Goal: Task Accomplishment & Management: Manage account settings

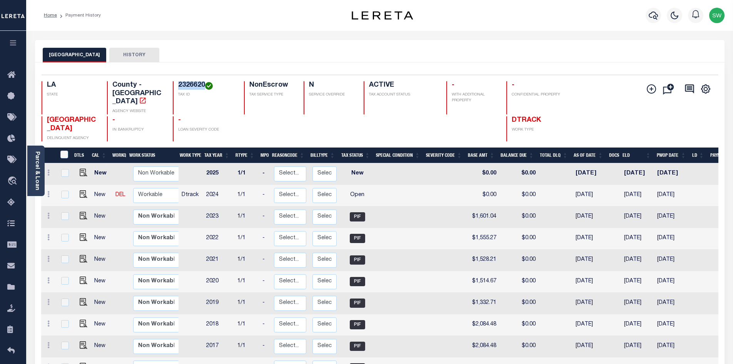
drag, startPoint x: 205, startPoint y: 83, endPoint x: 177, endPoint y: 82, distance: 28.5
click at [177, 82] on div "2326620 TAX ID" at bounding box center [204, 97] width 62 height 33
copy h4 "2326620"
click at [80, 193] on img "" at bounding box center [84, 194] width 8 height 8
checkbox input "true"
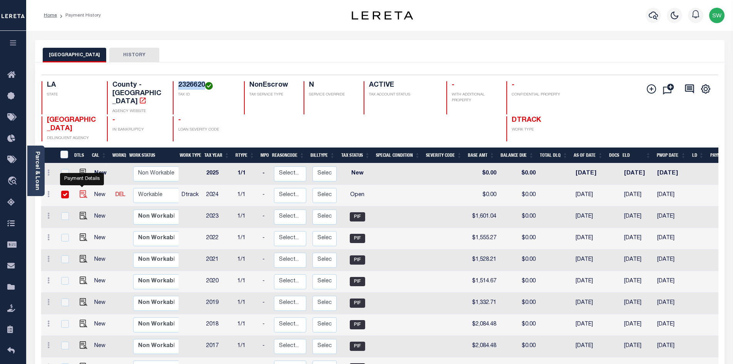
checkbox input "true"
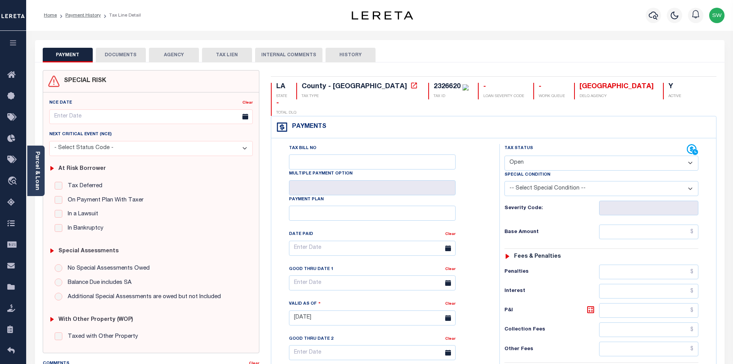
click at [688, 155] on select "- Select Status Code - Open Due/Unpaid Paid Incomplete No Tax Due Internal Refu…" at bounding box center [601, 162] width 194 height 15
select select "PYD"
click at [504, 155] on select "- Select Status Code - Open Due/Unpaid Paid Incomplete No Tax Due Internal Refu…" at bounding box center [601, 162] width 194 height 15
type input "[DATE]"
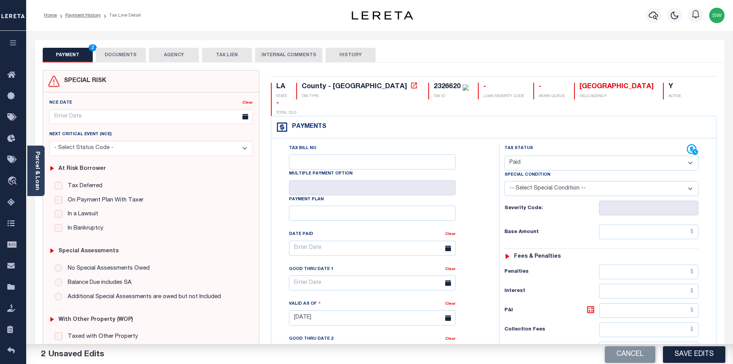
click at [491, 186] on div "Tax Bill No Multiple Payment Option Payment Plan Clear" at bounding box center [383, 314] width 220 height 340
click at [630, 224] on input "text" at bounding box center [649, 231] width 100 height 15
paste input "2,140.63"
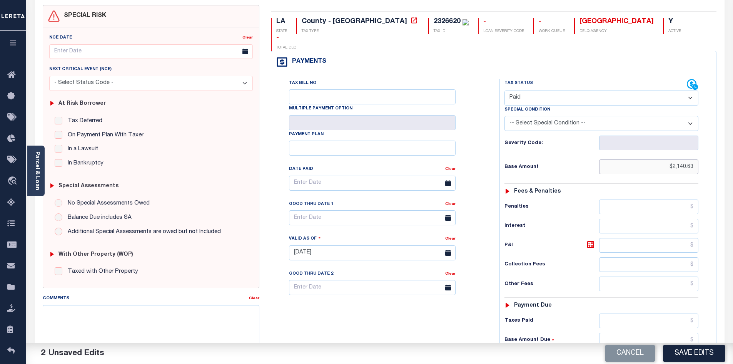
scroll to position [70, 0]
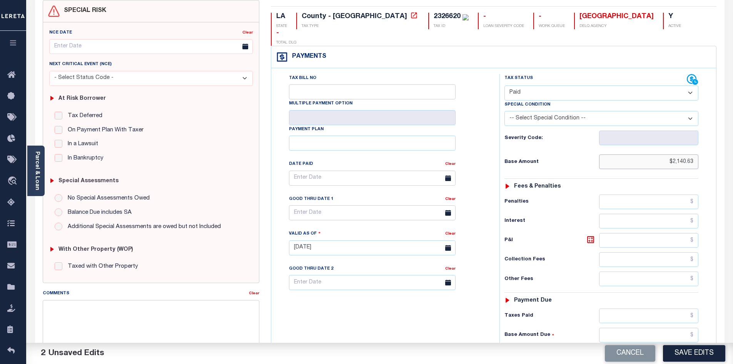
type input "$2,140.63"
click at [648, 308] on input "text" at bounding box center [649, 315] width 100 height 15
paste input "2,140.63"
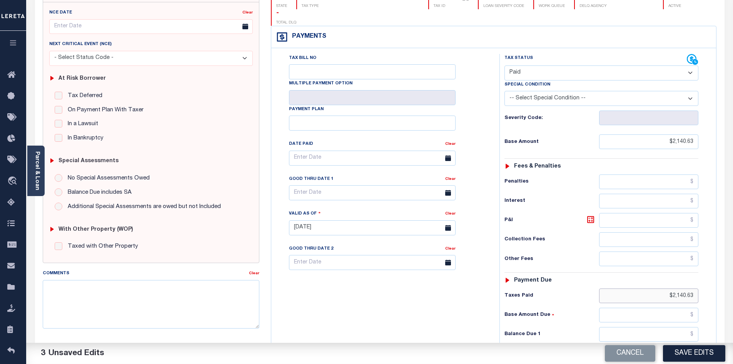
scroll to position [120, 0]
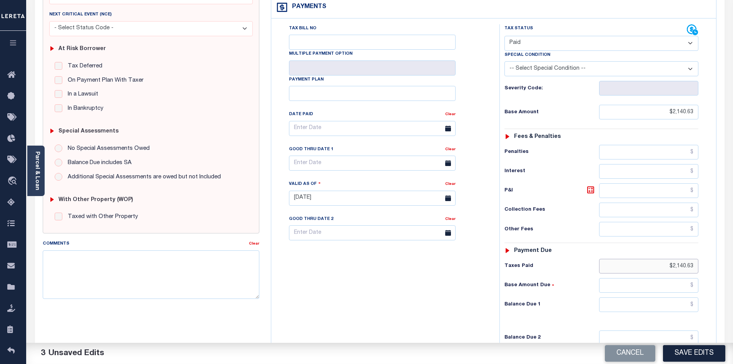
type input "$2,140.63"
click at [655, 297] on input "text" at bounding box center [649, 304] width 100 height 15
type input "$0.00"
click at [466, 287] on div "Tax Bill No Multiple Payment Option Payment Plan Clear" at bounding box center [383, 194] width 220 height 340
click at [706, 349] on button "Save Edits" at bounding box center [694, 353] width 62 height 17
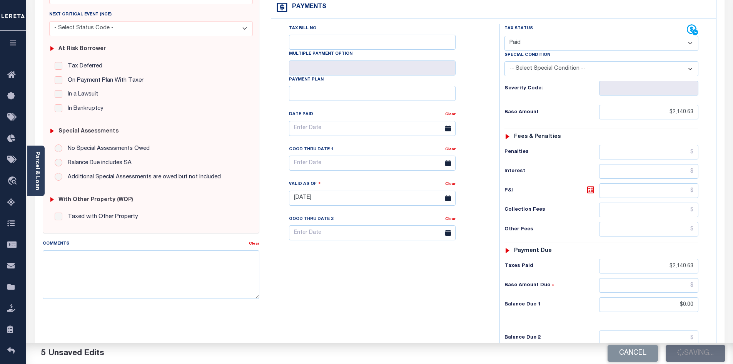
checkbox input "false"
type input "$2,140.63"
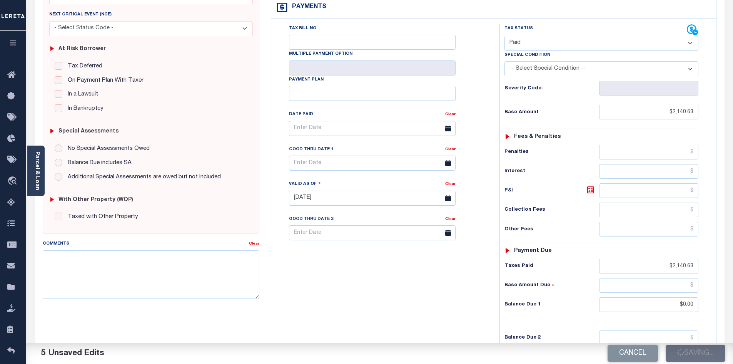
type input "$2,140.63"
type input "$0"
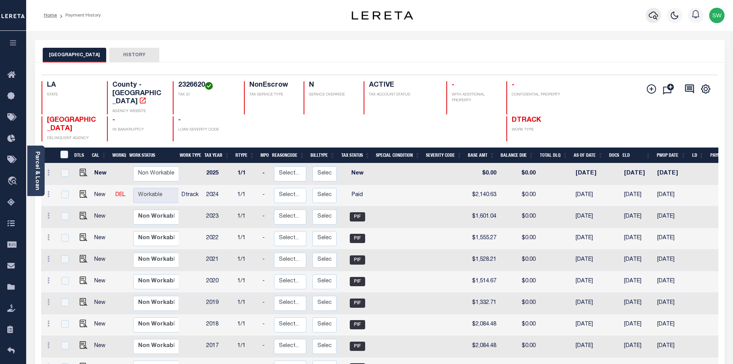
click at [652, 14] on icon "button" at bounding box center [653, 15] width 9 height 9
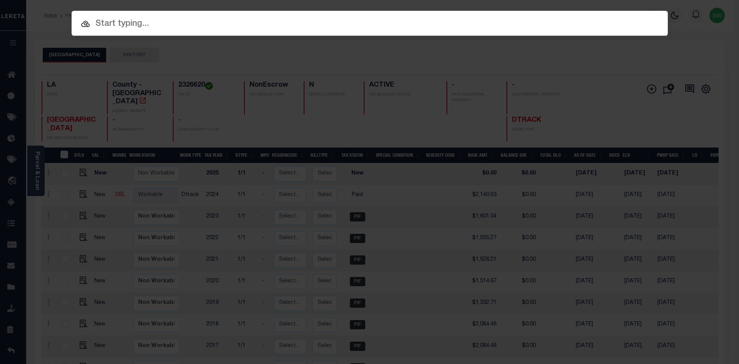
click at [124, 27] on input "text" at bounding box center [370, 23] width 596 height 13
paste input "000037008986"
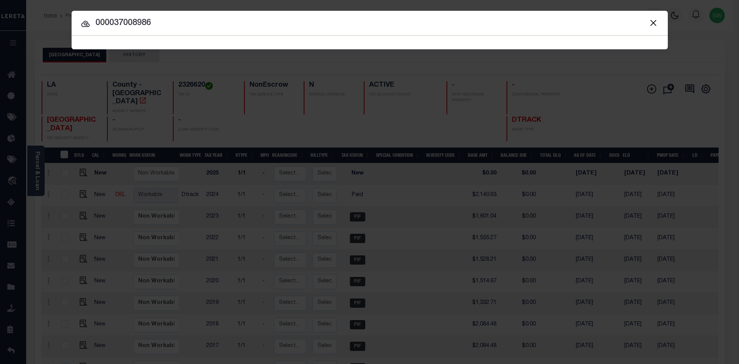
click at [171, 17] on input "000037008986" at bounding box center [370, 23] width 596 height 13
type input "000037008986"
click at [85, 25] on icon at bounding box center [85, 23] width 9 height 9
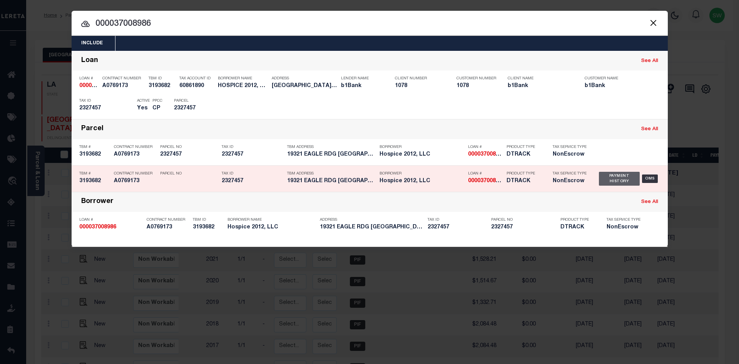
click at [621, 178] on div "Payment History" at bounding box center [619, 179] width 41 height 14
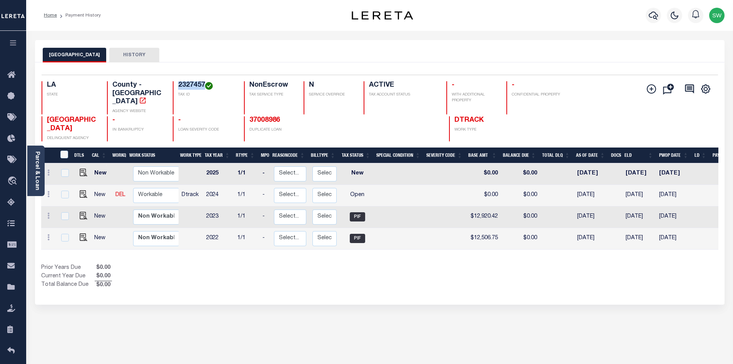
drag, startPoint x: 204, startPoint y: 83, endPoint x: 178, endPoint y: 82, distance: 26.6
click at [178, 82] on h4 "2327457" at bounding box center [206, 85] width 57 height 8
copy h4 "2327457"
click at [386, 275] on div "Show Tax Lines before Bill Release Date Prior Years Due $0.00 Current Year Due …" at bounding box center [379, 277] width 677 height 26
click at [655, 14] on icon "button" at bounding box center [653, 15] width 9 height 9
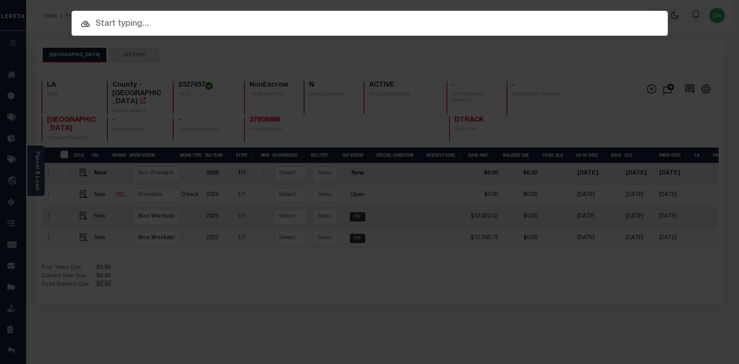
click at [105, 24] on input "text" at bounding box center [370, 23] width 596 height 13
paste input "37008986"
type input "37008986"
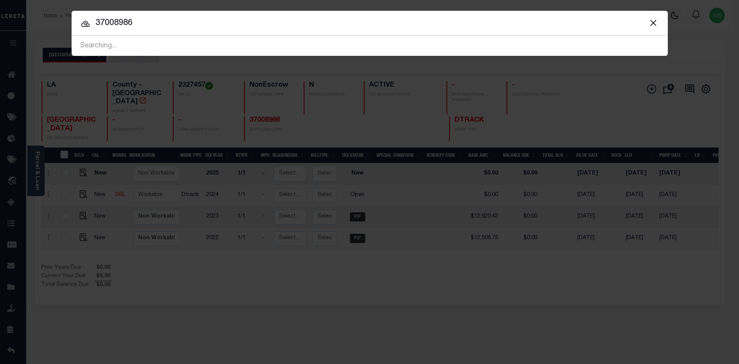
click at [83, 25] on icon at bounding box center [85, 23] width 9 height 9
click at [87, 23] on icon at bounding box center [85, 24] width 8 height 6
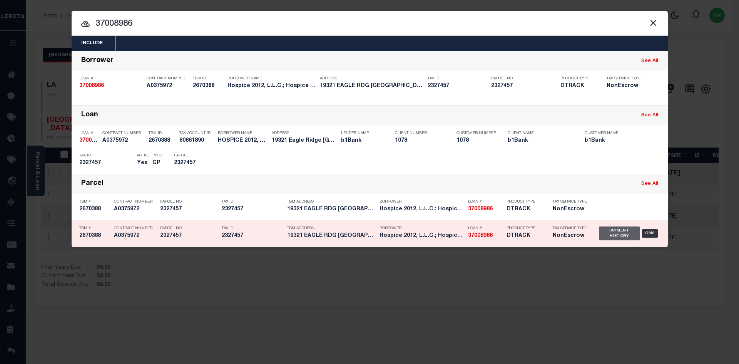
click at [605, 239] on div "Payment History" at bounding box center [619, 233] width 41 height 14
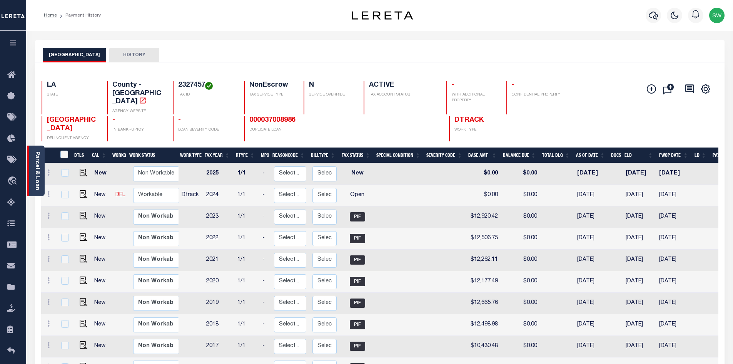
click at [40, 177] on div "Parcel & Loan" at bounding box center [35, 170] width 17 height 50
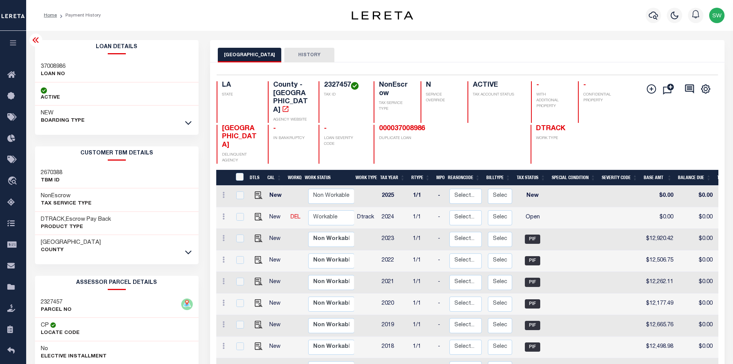
click at [386, 52] on div "EAST BATON ROUGE PARISH HISTORY" at bounding box center [467, 55] width 499 height 14
drag, startPoint x: 466, startPoint y: 217, endPoint x: 477, endPoint y: 216, distance: 11.6
click at [467, 217] on select "Select... Payment Reversal Taxable Value Change Assessment Change Occupancy Tax…" at bounding box center [465, 217] width 32 height 15
checkbox input "true"
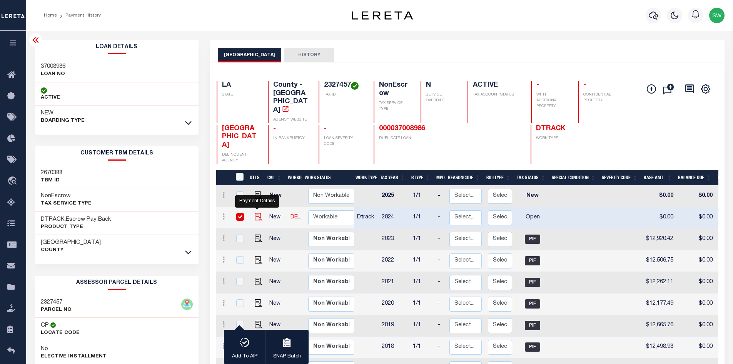
click at [258, 215] on img "" at bounding box center [259, 217] width 8 height 8
checkbox input "false"
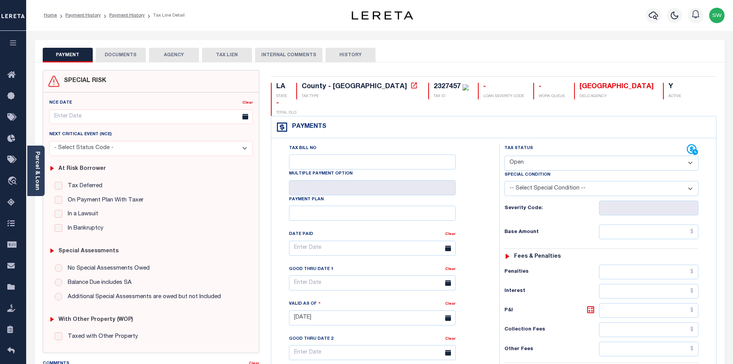
click at [689, 155] on select "- Select Status Code - Open Due/Unpaid Paid Incomplete No Tax Due Internal Refu…" at bounding box center [601, 162] width 194 height 15
select select "PYD"
click at [504, 155] on select "- Select Status Code - Open Due/Unpaid Paid Incomplete No Tax Due Internal Refu…" at bounding box center [601, 162] width 194 height 15
type input "[DATE]"
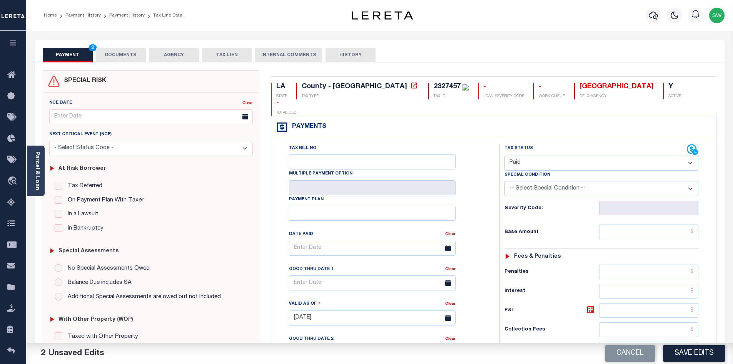
click at [490, 147] on div "Tax Bill No Multiple Payment Option Payment Plan Clear" at bounding box center [383, 314] width 220 height 340
click at [635, 224] on input "text" at bounding box center [649, 231] width 100 height 15
paste input "12,773.65"
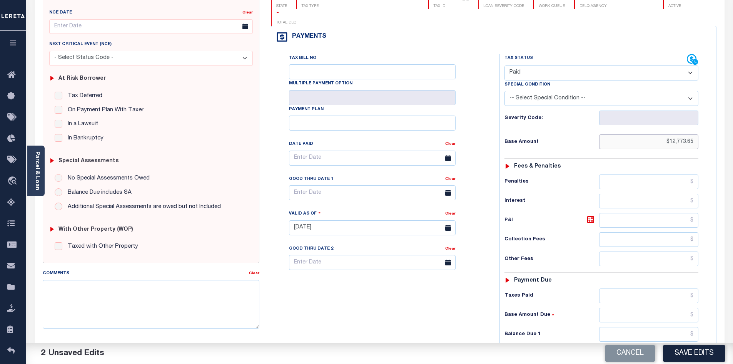
scroll to position [94, 0]
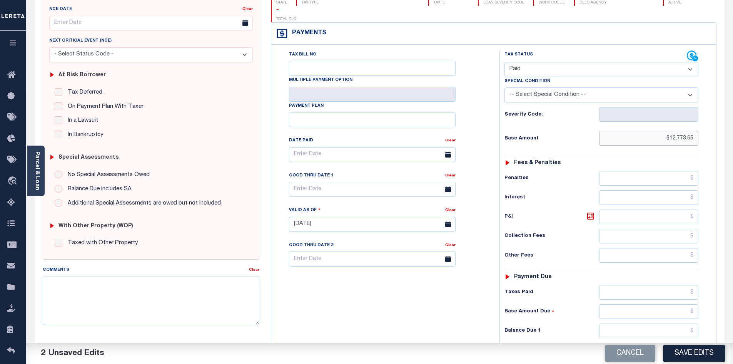
type input "$12,773.65"
click at [636, 285] on input "text" at bounding box center [649, 292] width 100 height 15
paste input "12,773.65"
type input "$12,773.65"
click at [678, 323] on input "text" at bounding box center [649, 330] width 100 height 15
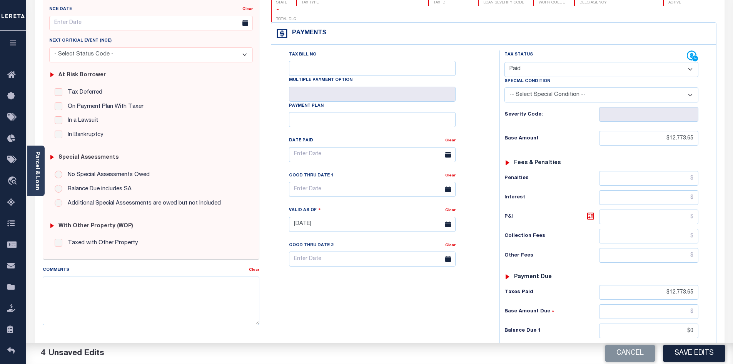
type input "$0.00"
click at [401, 317] on div "Tax Bill No Multiple Payment Option Payment Plan Clear" at bounding box center [383, 220] width 220 height 340
click at [687, 352] on button "Save Edits" at bounding box center [694, 353] width 62 height 17
checkbox input "false"
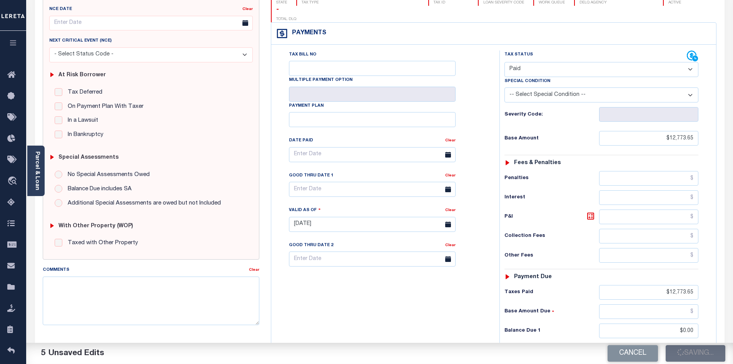
checkbox input "false"
type input "$12,773.65"
type input "$0"
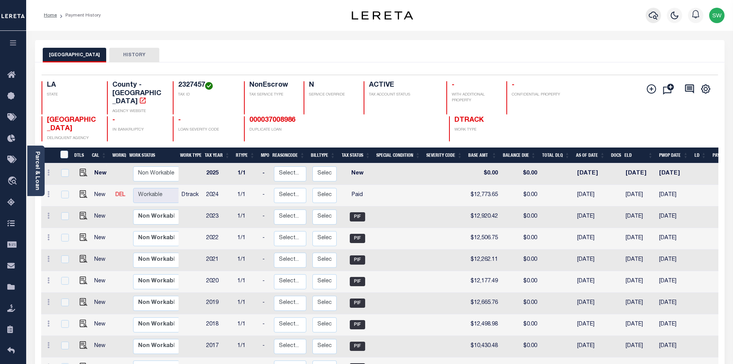
click at [652, 18] on icon "button" at bounding box center [653, 15] width 9 height 9
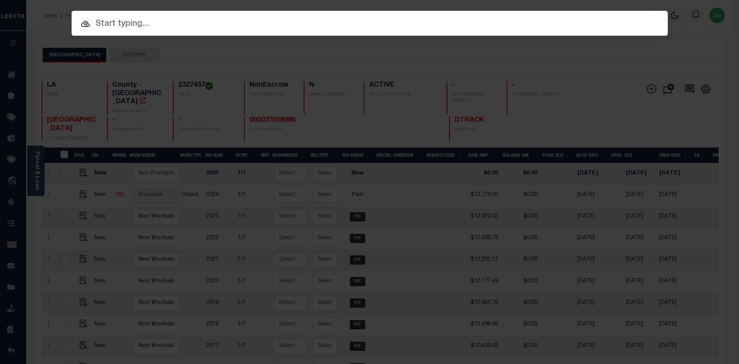
click at [120, 22] on input "text" at bounding box center [370, 23] width 596 height 13
paste input "000037008986"
type input "000037008986"
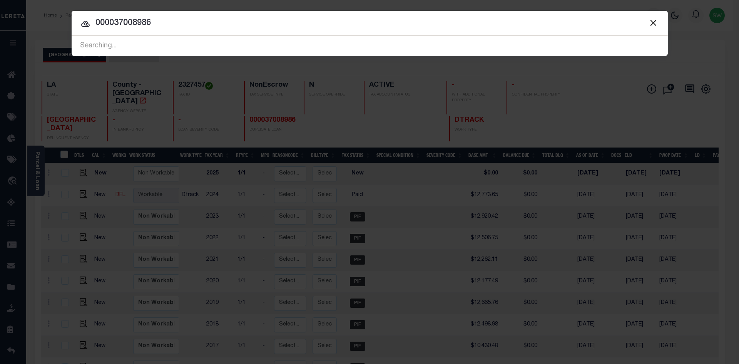
click at [85, 24] on icon at bounding box center [85, 23] width 9 height 9
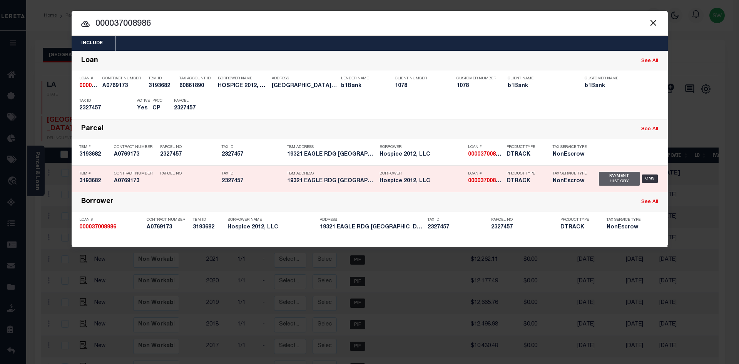
click at [624, 179] on div "Payment History" at bounding box center [619, 179] width 41 height 14
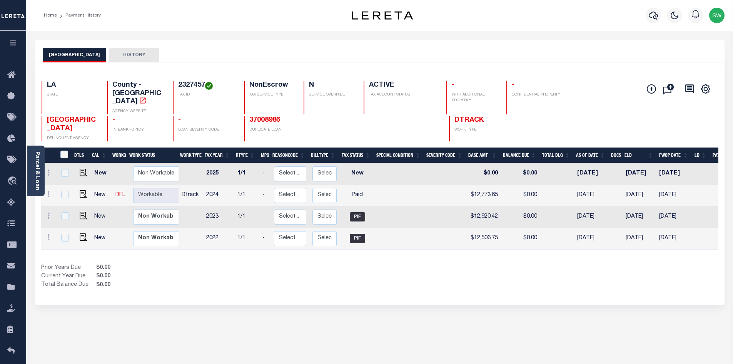
click at [377, 272] on div "Prior Years Due $0.00 Current Year Due $0.00 Total Balance Due $0.00" at bounding box center [210, 277] width 339 height 26
drag, startPoint x: 401, startPoint y: 269, endPoint x: 464, endPoint y: 220, distance: 79.7
click at [400, 270] on div "Show Tax Lines before Bill Release Date Prior Years Due $0.00 Current Year Due …" at bounding box center [379, 277] width 677 height 26
click at [651, 15] on icon "button" at bounding box center [653, 15] width 9 height 9
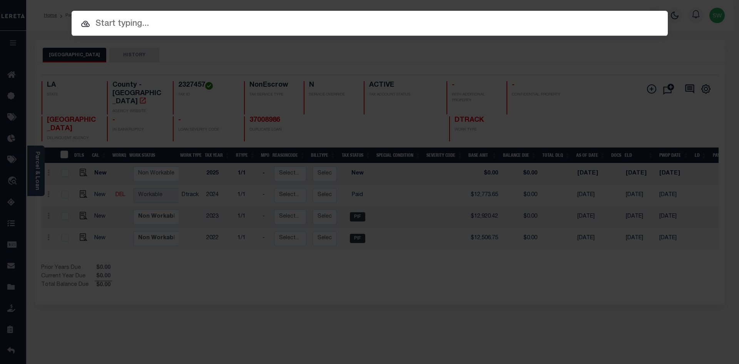
click at [112, 22] on input "text" at bounding box center [370, 23] width 596 height 13
paste input "17026022"
type input "17026022"
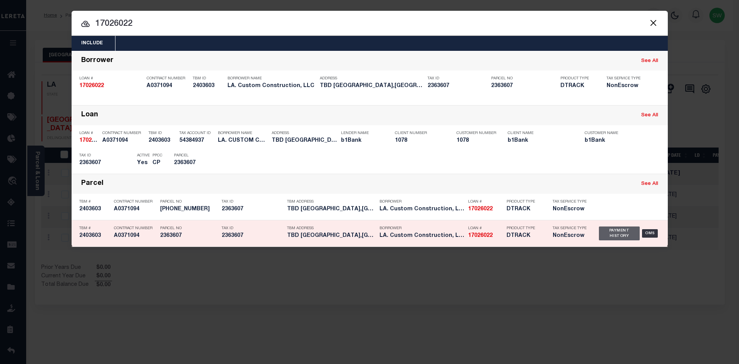
click at [622, 232] on div "Payment History" at bounding box center [619, 233] width 41 height 14
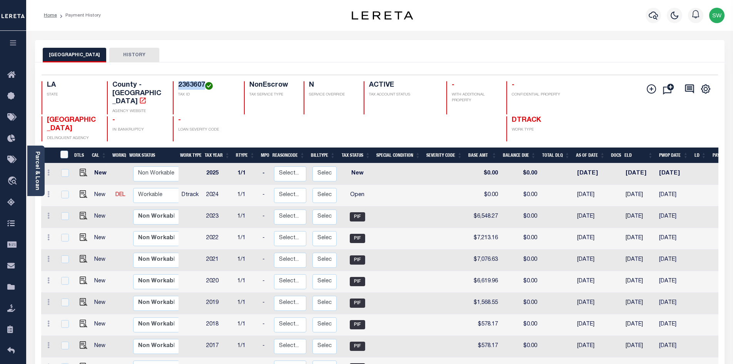
drag, startPoint x: 204, startPoint y: 85, endPoint x: 179, endPoint y: 83, distance: 25.4
click at [179, 83] on h4 "2363607" at bounding box center [206, 85] width 57 height 8
copy h4 "2363607"
click at [37, 169] on link "Parcel & Loan" at bounding box center [36, 170] width 5 height 39
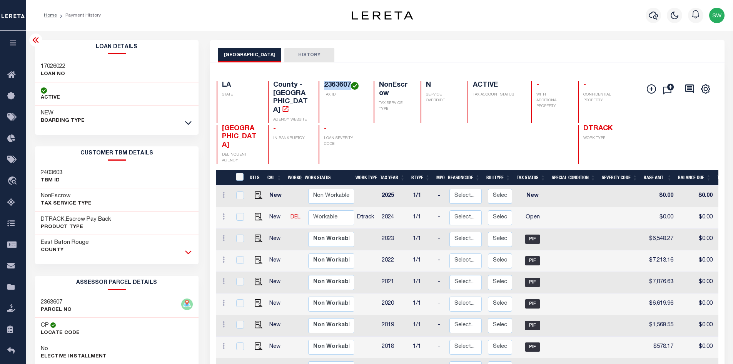
click at [191, 252] on icon at bounding box center [188, 252] width 7 height 8
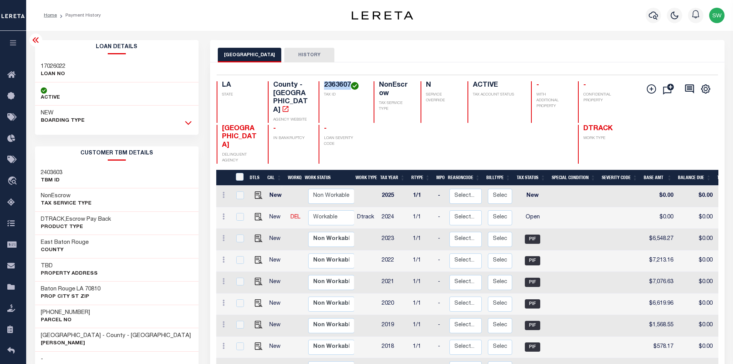
click at [190, 123] on icon at bounding box center [188, 123] width 7 height 4
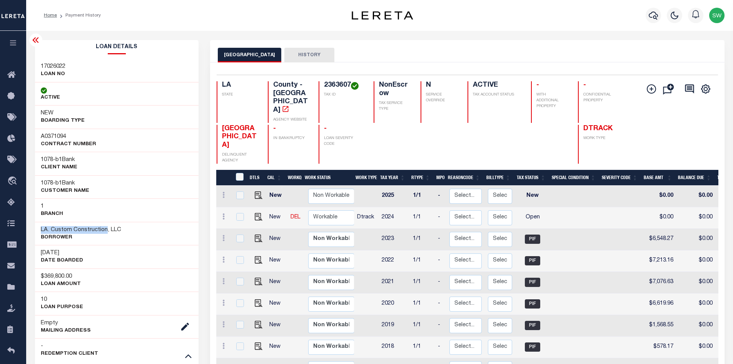
drag, startPoint x: 105, startPoint y: 229, endPoint x: 37, endPoint y: 230, distance: 67.7
click at [37, 230] on div "LA. Custom Construction, LLC Borrower" at bounding box center [117, 233] width 164 height 23
copy h3 "LA. Custom Construction"
drag, startPoint x: 129, startPoint y: 229, endPoint x: 36, endPoint y: 230, distance: 92.7
click at [36, 230] on div "LA. Custom Construction, LLC Borrower" at bounding box center [117, 233] width 164 height 23
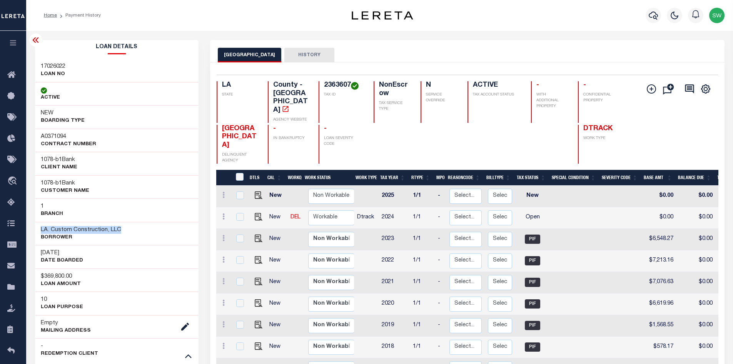
copy h3 "LA. Custom Construction, LLC"
click at [13, 75] on icon at bounding box center [13, 75] width 12 height 10
